Goal: Check status

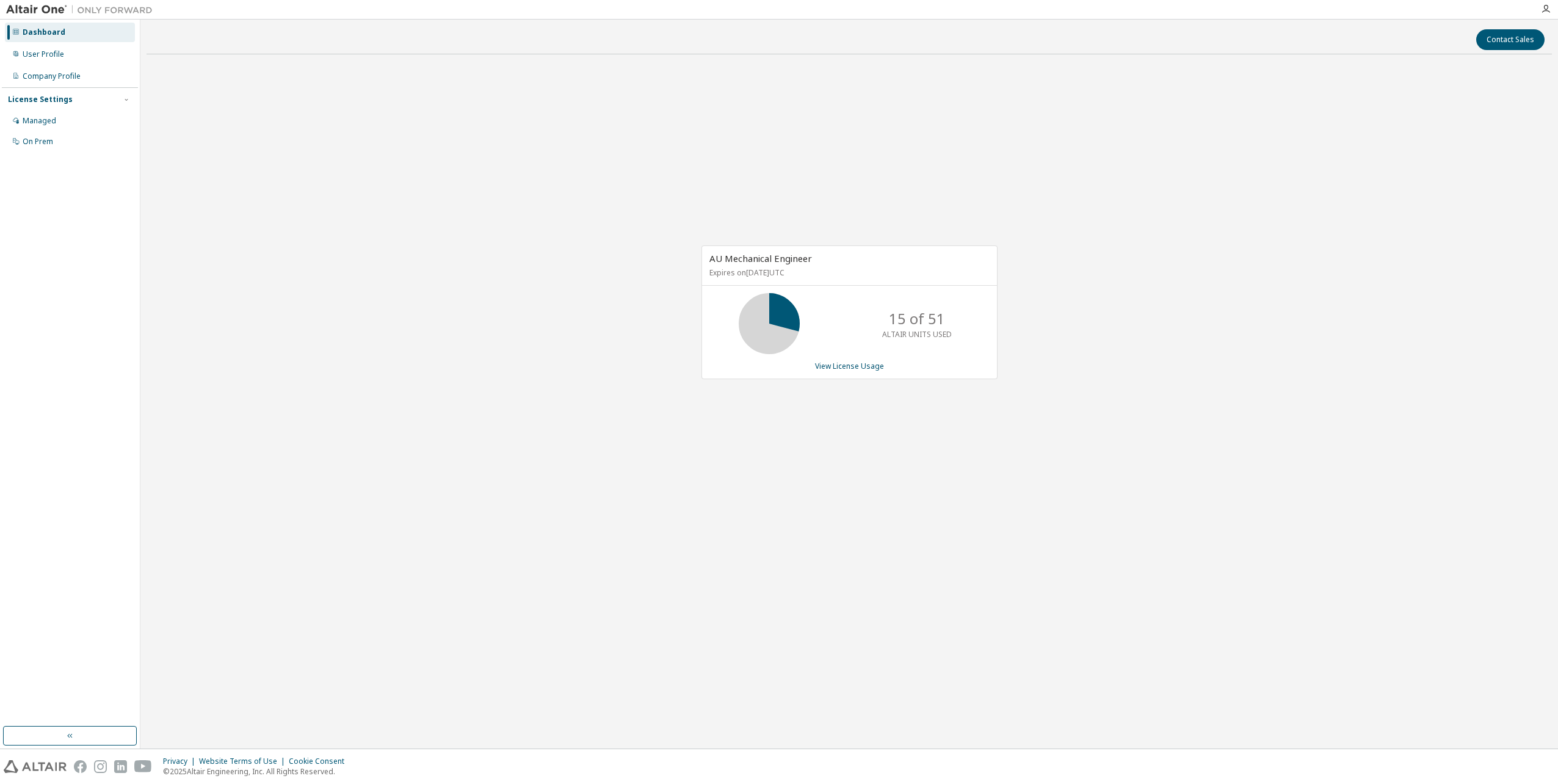
drag, startPoint x: 832, startPoint y: 271, endPoint x: 709, endPoint y: 261, distance: 123.4
click at [709, 261] on div "AU Mechanical Engineer Expires on [DATE] UTC" at bounding box center [849, 266] width 295 height 40
drag, startPoint x: 709, startPoint y: 261, endPoint x: 886, endPoint y: 275, distance: 177.6
click at [886, 275] on p "Expires on [DATE] UTC" at bounding box center [848, 273] width 277 height 11
click at [410, 207] on div "AU Mechanical Engineer Expires on [DATE] UTC 0 of 51 ALTAIR UNITS USED View Lic…" at bounding box center [849, 319] width 1406 height 510
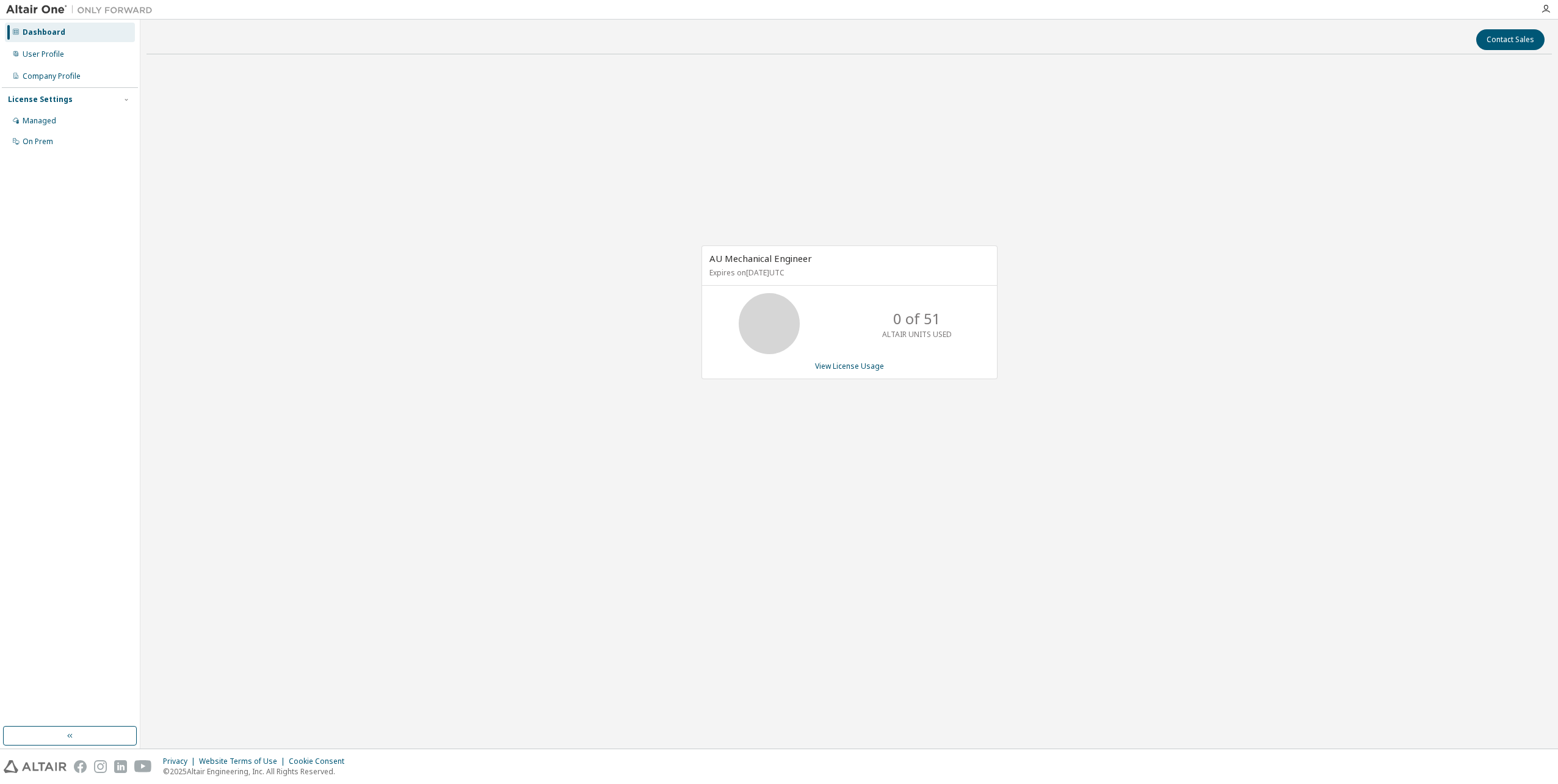
click at [484, 197] on div "AU Mechanical Engineer Expires on [DATE] UTC 0 of 51 ALTAIR UNITS USED View Lic…" at bounding box center [849, 319] width 1406 height 510
click at [613, 492] on div "AU Mechanical Engineer Expires on [DATE] UTC 0 of 51 ALTAIR UNITS USED View Lic…" at bounding box center [849, 319] width 1406 height 510
